Goal: Task Accomplishment & Management: Manage account settings

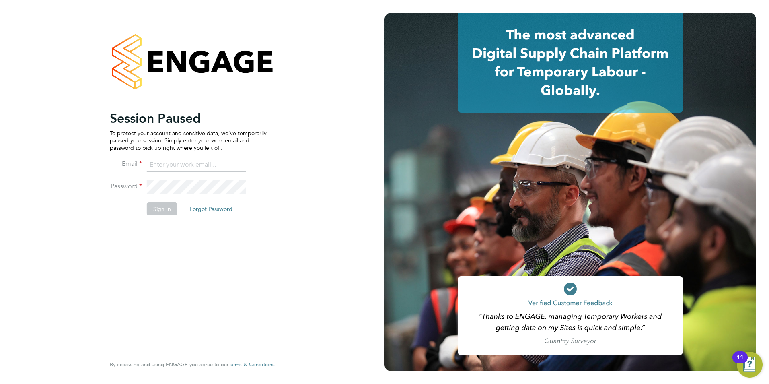
click at [192, 168] on input at bounding box center [196, 165] width 99 height 14
type input "daniel.gwynn@prsjobs.com"
click at [164, 205] on button "Sign In" at bounding box center [162, 208] width 31 height 13
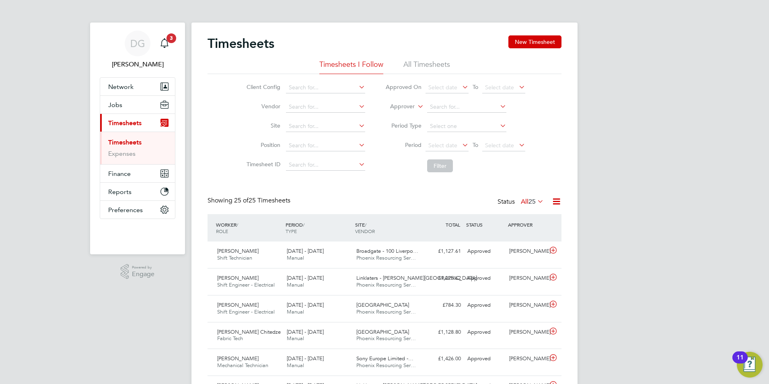
click at [427, 66] on li "All Timesheets" at bounding box center [426, 67] width 47 height 14
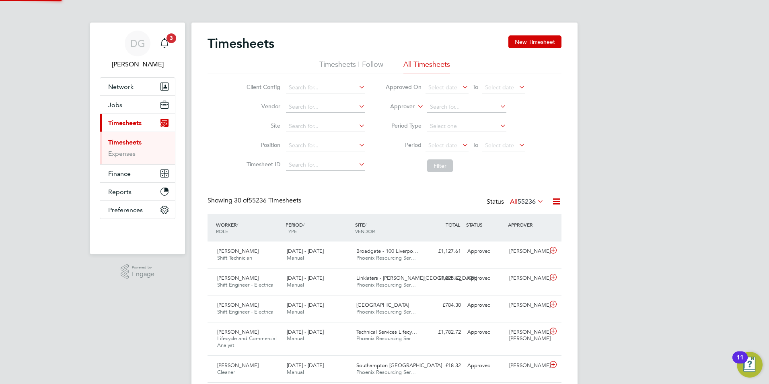
scroll to position [21, 70]
click at [416, 106] on icon at bounding box center [416, 104] width 0 height 7
click at [410, 116] on li "Worker" at bounding box center [395, 116] width 40 height 10
click at [445, 105] on input at bounding box center [466, 106] width 79 height 11
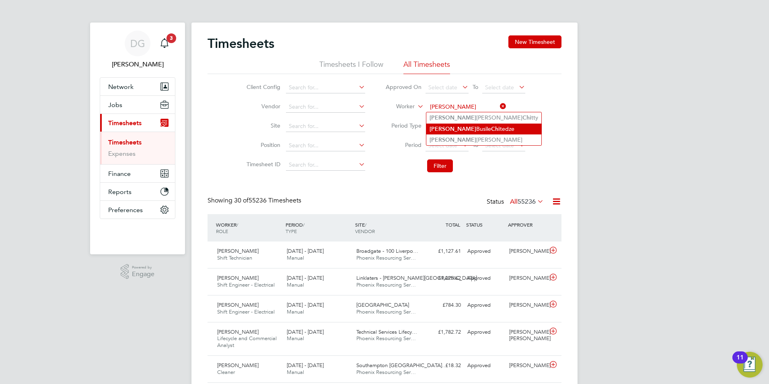
click at [482, 129] on li "Andrew Busile Chi tedze" at bounding box center [483, 128] width 115 height 11
type input "Andrew Busile Chitedze"
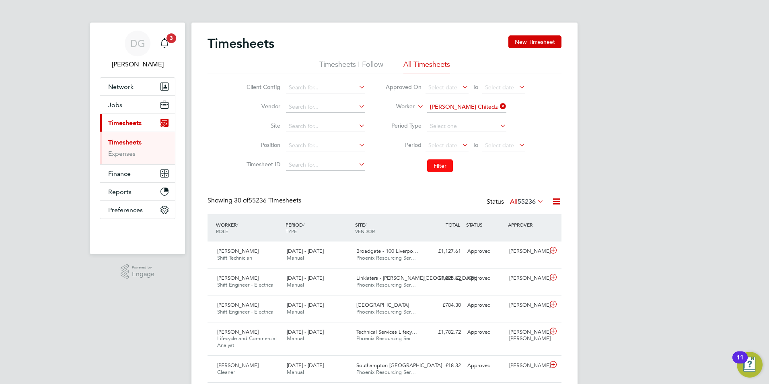
click at [431, 164] on button "Filter" at bounding box center [440, 165] width 26 height 13
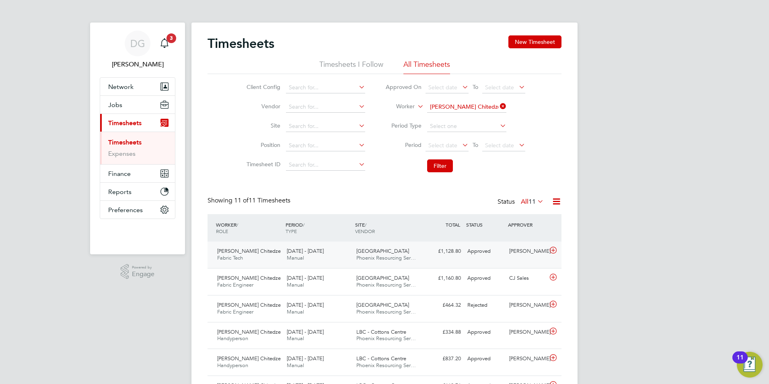
click at [411, 253] on div "Wembley Stadium Phoenix Resourcing Ser…" at bounding box center [388, 254] width 70 height 20
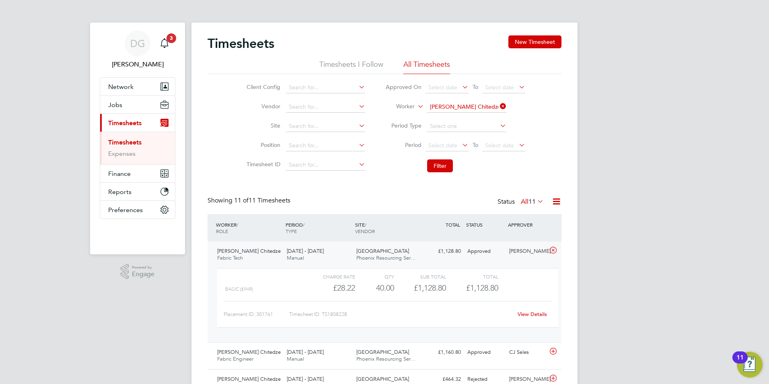
click at [522, 312] on link "View Details" at bounding box center [531, 313] width 29 height 7
